Goal: Navigation & Orientation: Find specific page/section

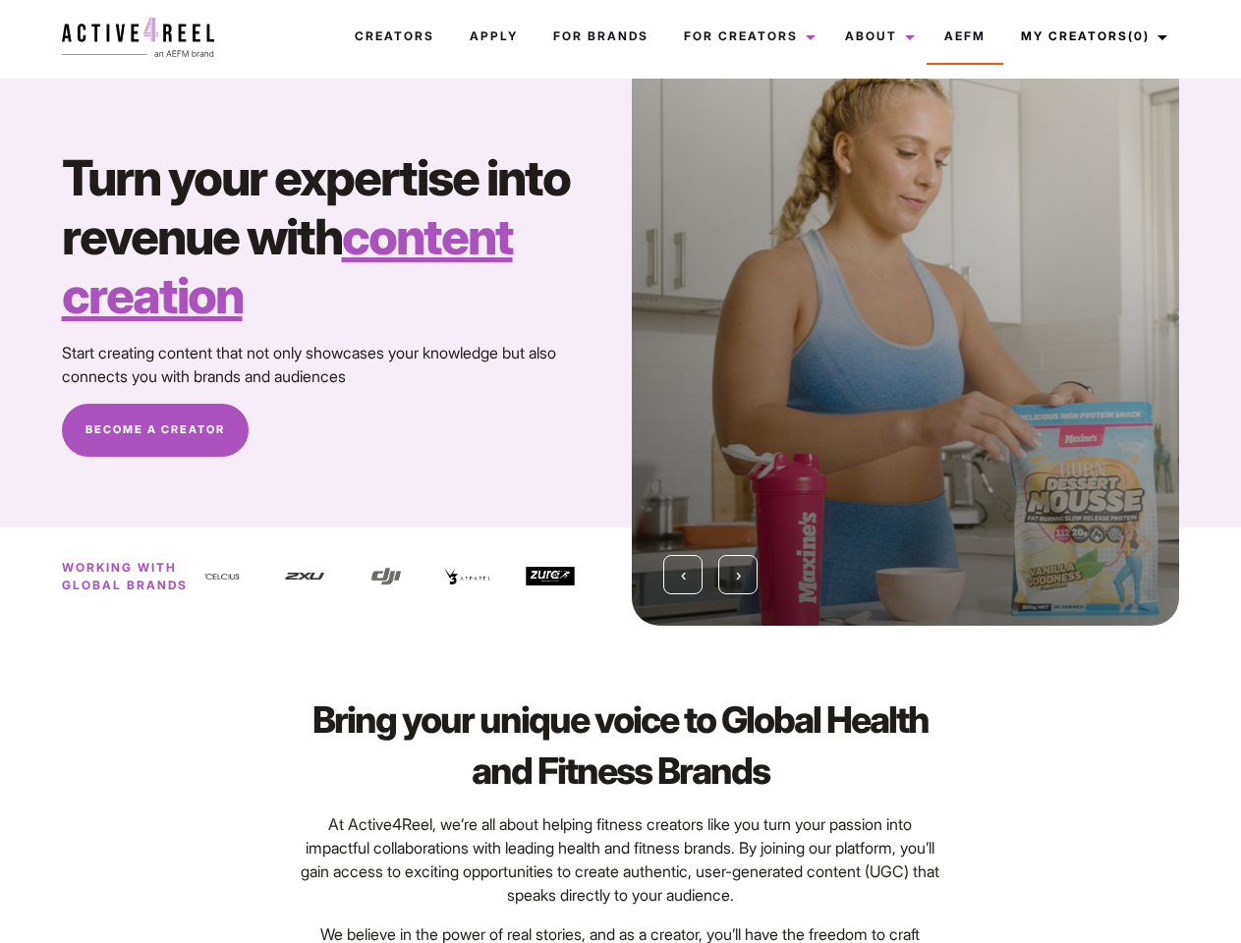
click at [620, 472] on div "‹ ›" at bounding box center [905, 352] width 571 height 547
click at [869, 36] on link "About" at bounding box center [876, 36] width 99 height 53
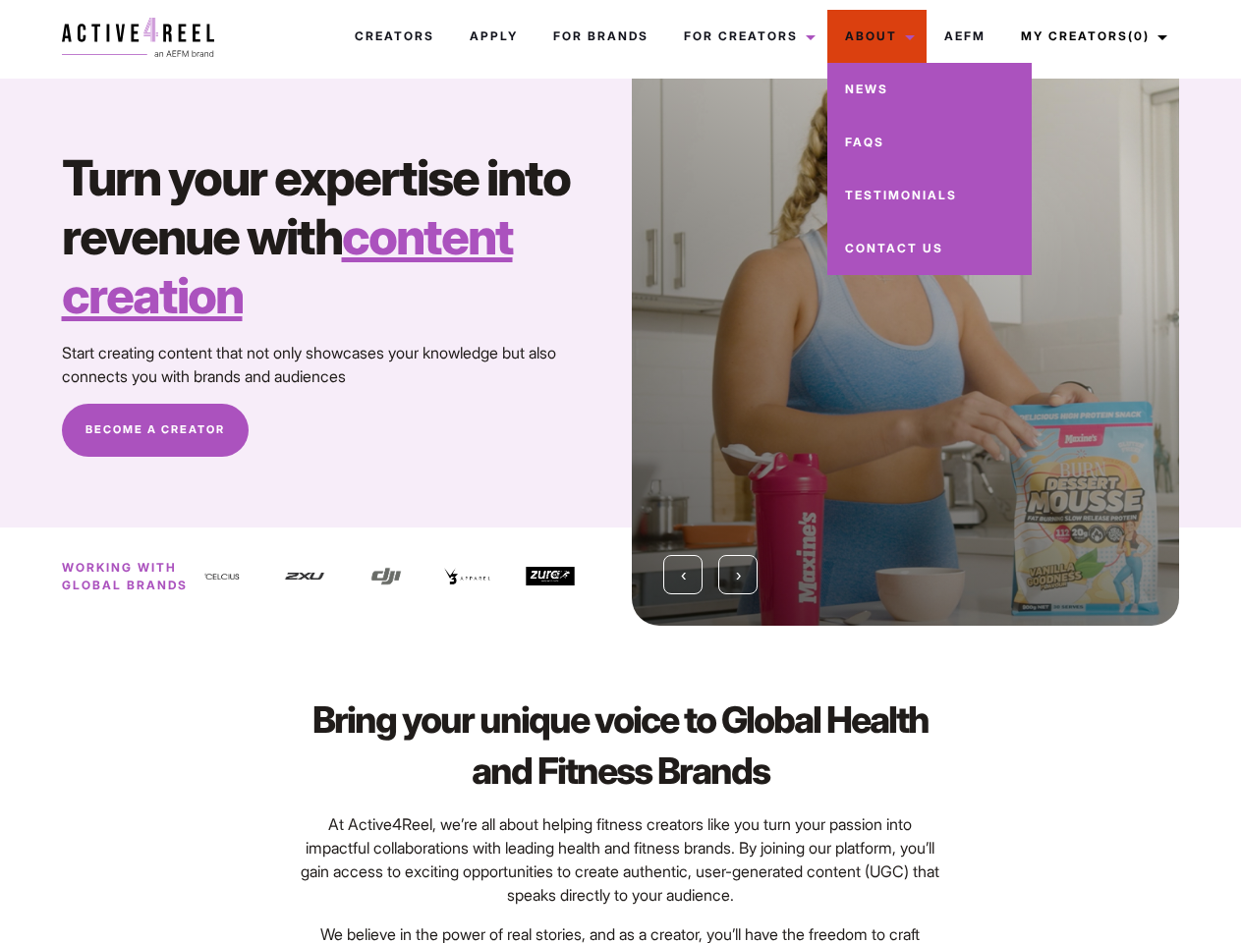
click at [1088, 36] on link "My Creators (0)" at bounding box center [1091, 36] width 176 height 53
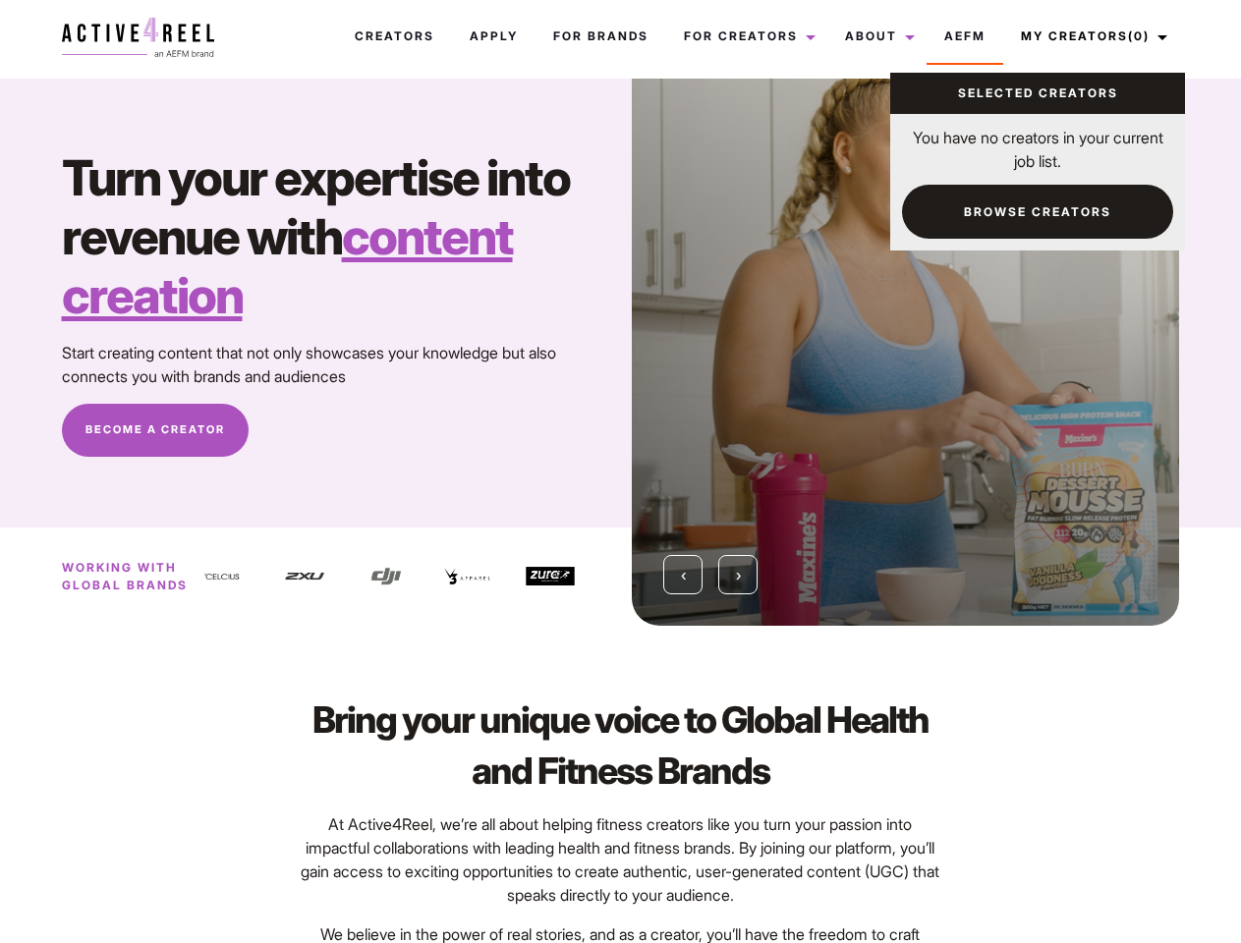
click at [404, 577] on img at bounding box center [386, 576] width 49 height 49
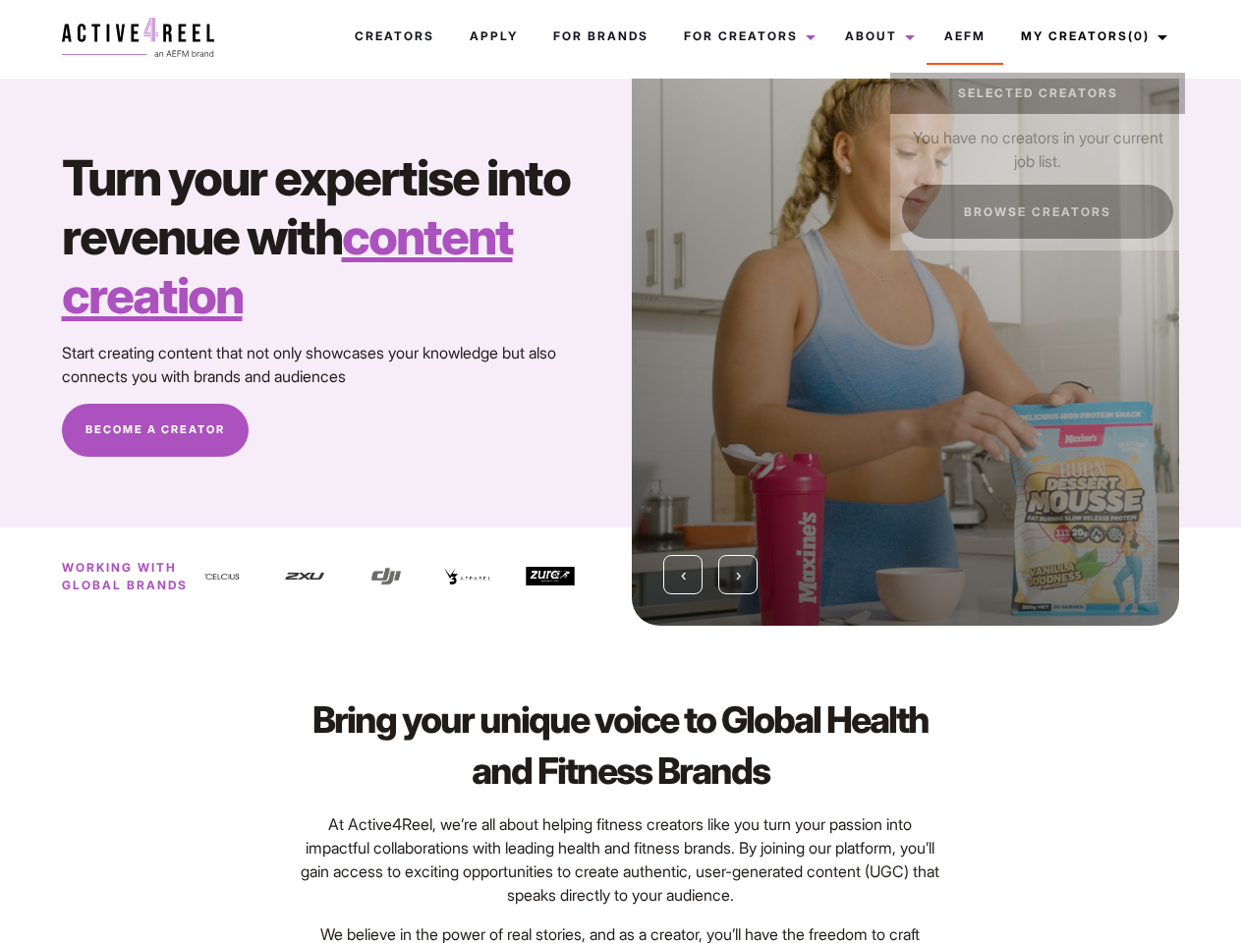
click at [510, 577] on div at bounding box center [484, 576] width 82 height 79
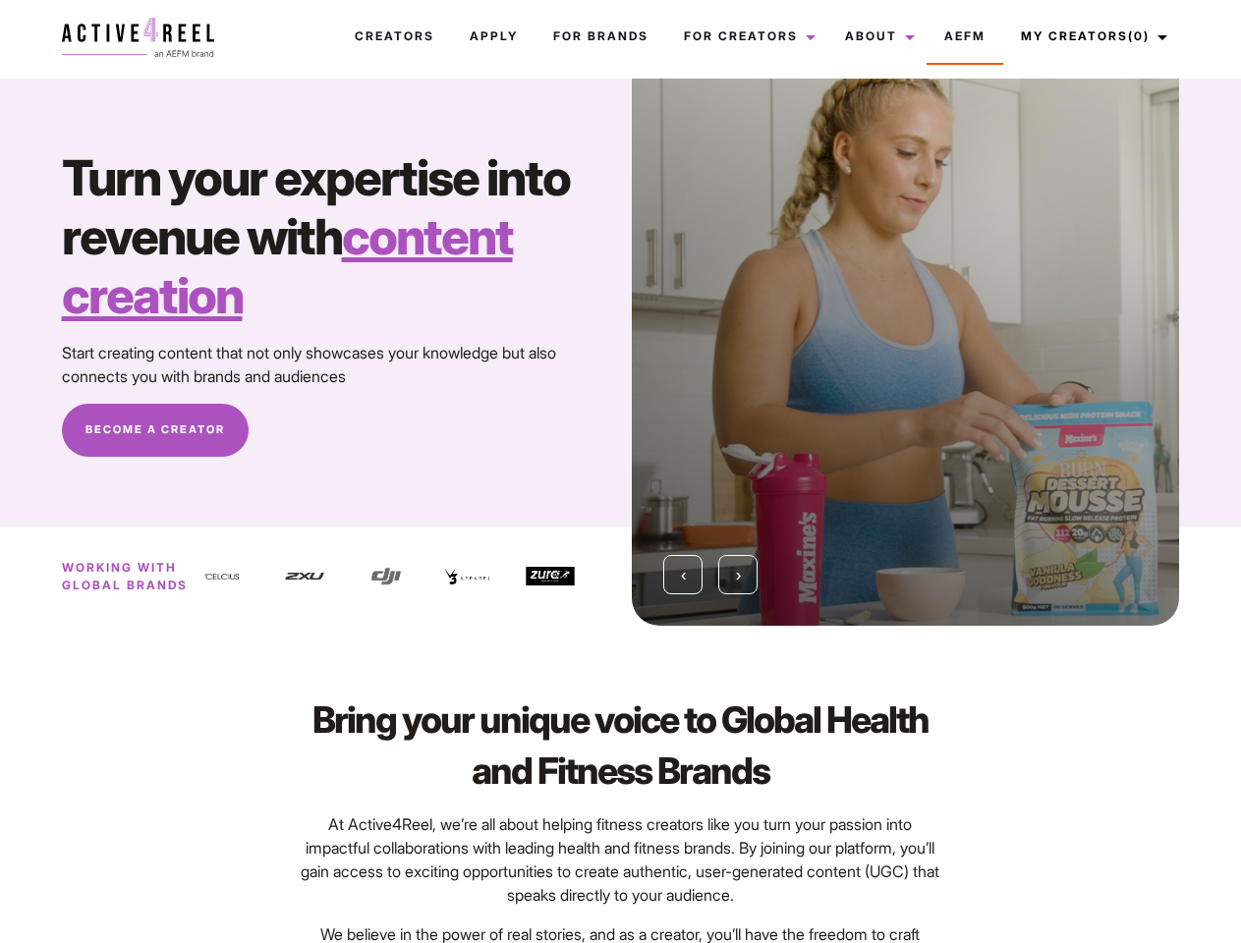
click at [905, 352] on div at bounding box center [905, 352] width 547 height 547
click at [620, 352] on div "‹ ›" at bounding box center [905, 352] width 571 height 547
click at [683, 575] on span "‹" at bounding box center [683, 575] width 5 height 20
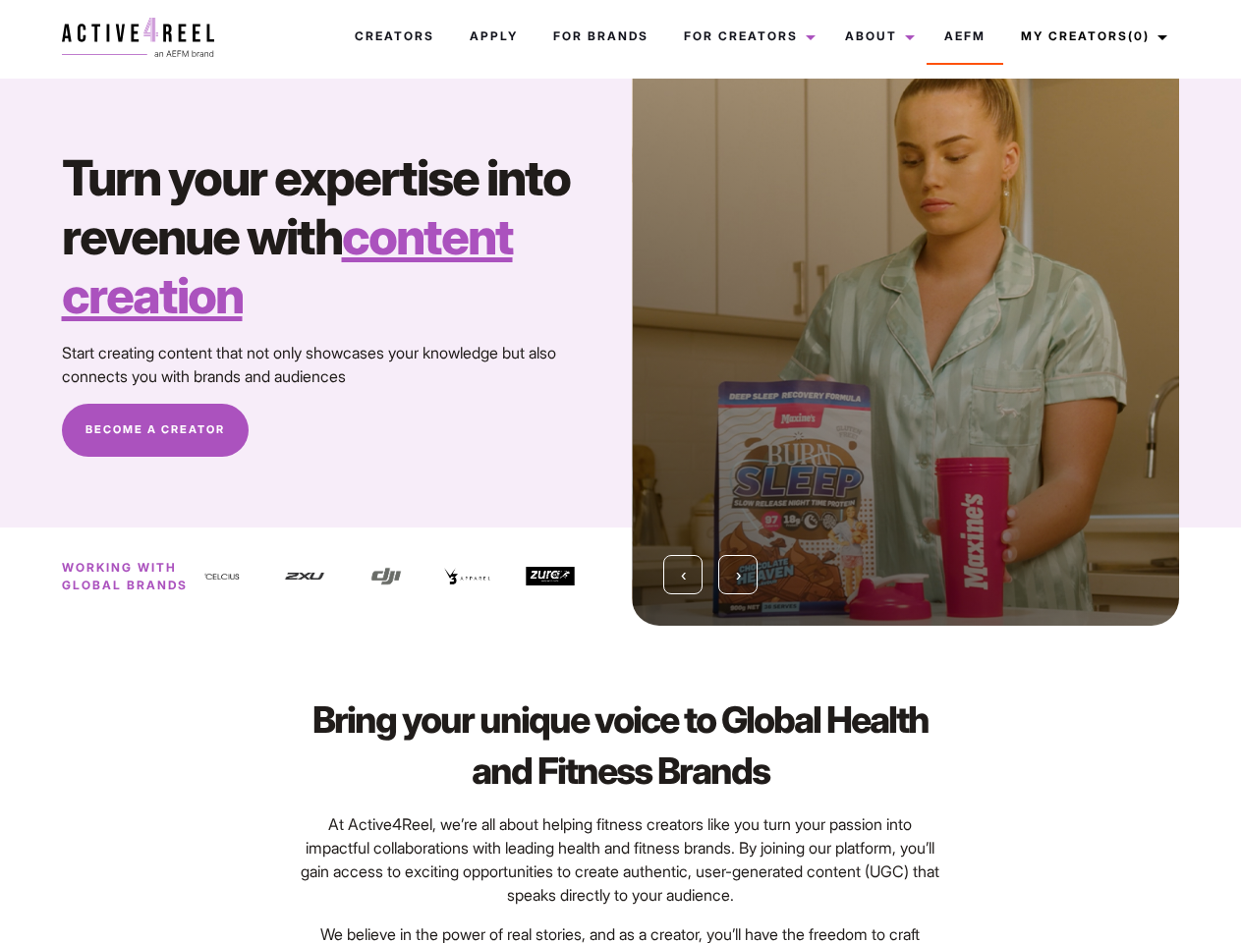
click at [738, 575] on span "›" at bounding box center [738, 575] width 5 height 20
